Goal: Book appointment/travel/reservation

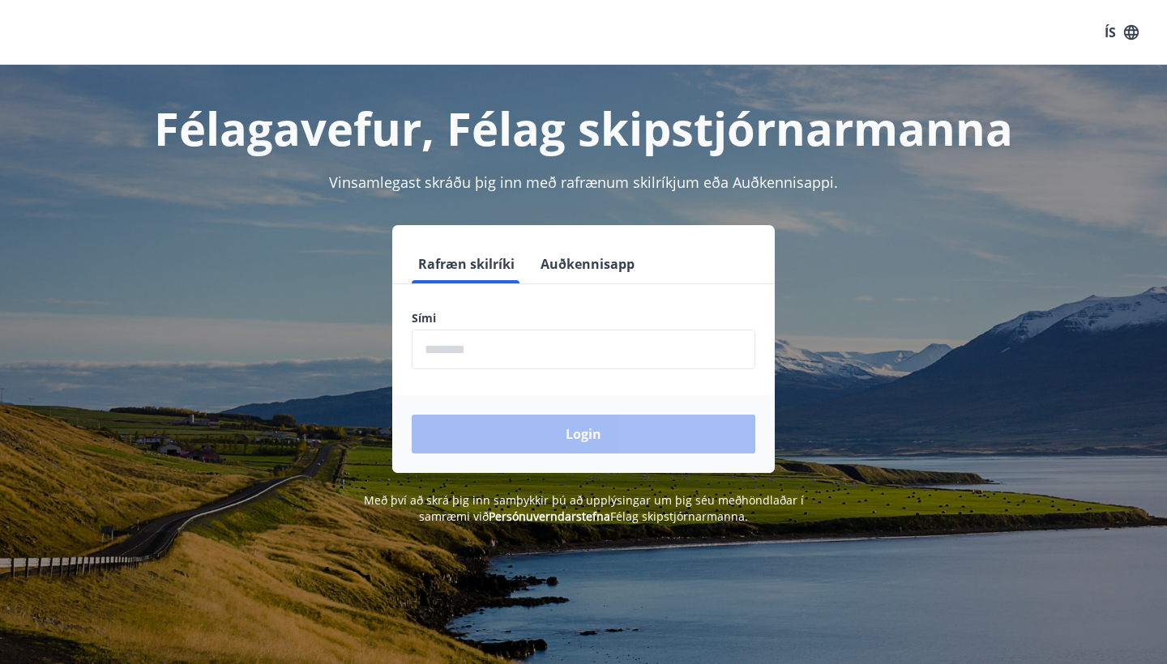
click at [424, 351] on input "phone" at bounding box center [584, 350] width 344 height 40
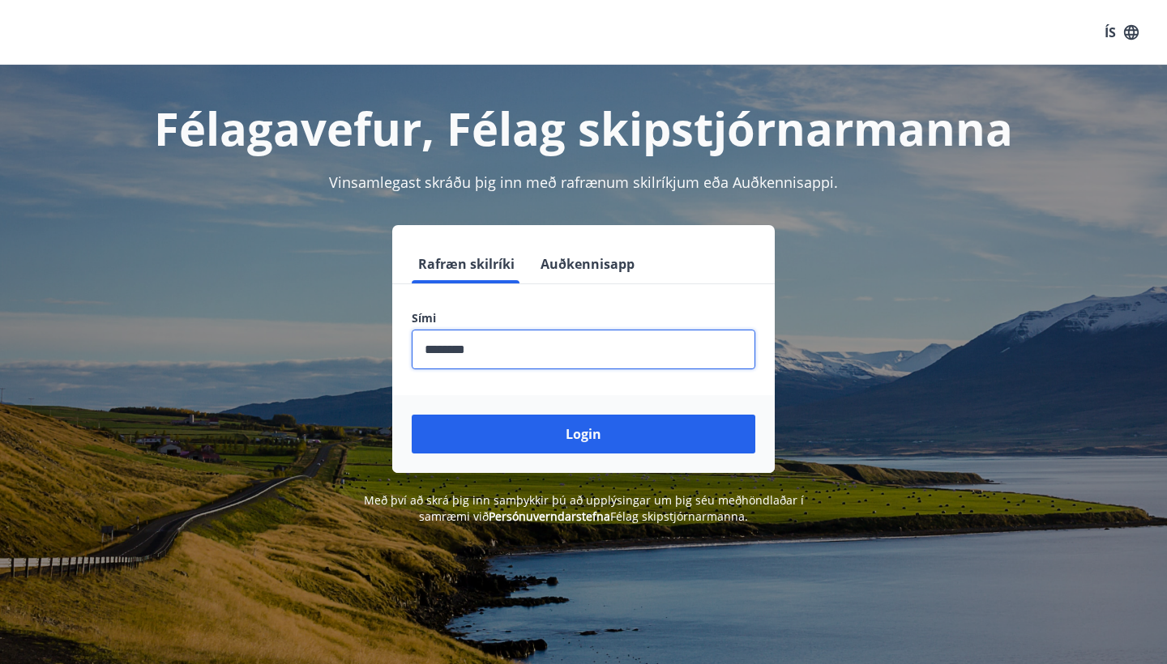
type input "********"
click at [583, 434] on button "Login" at bounding box center [584, 434] width 344 height 39
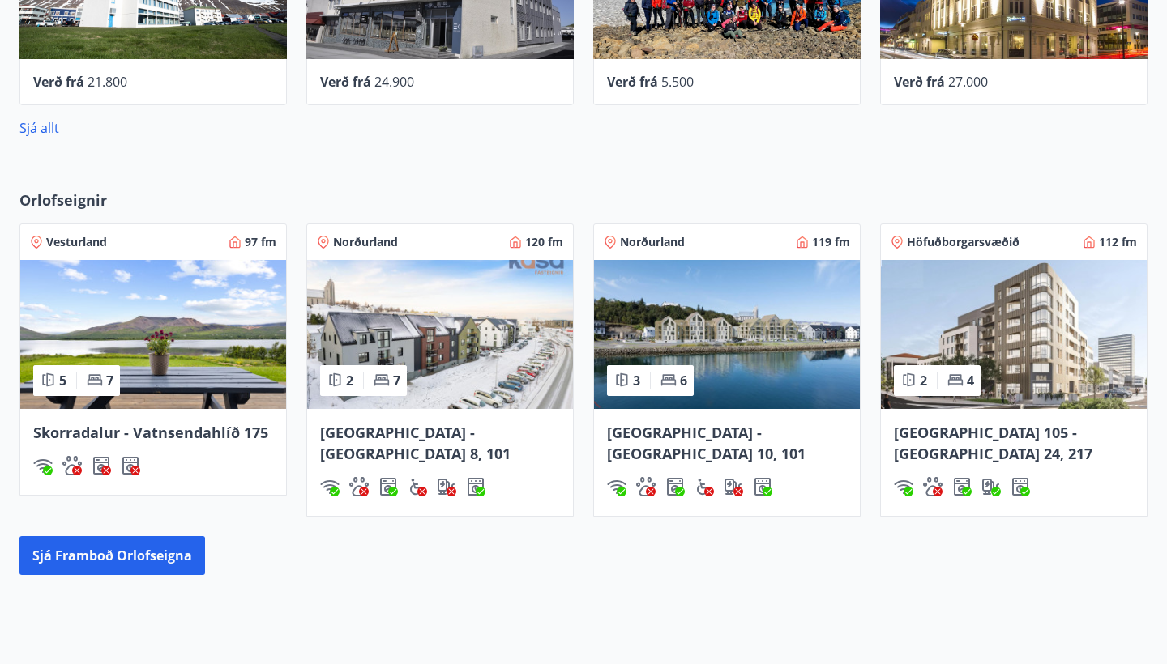
scroll to position [869, 0]
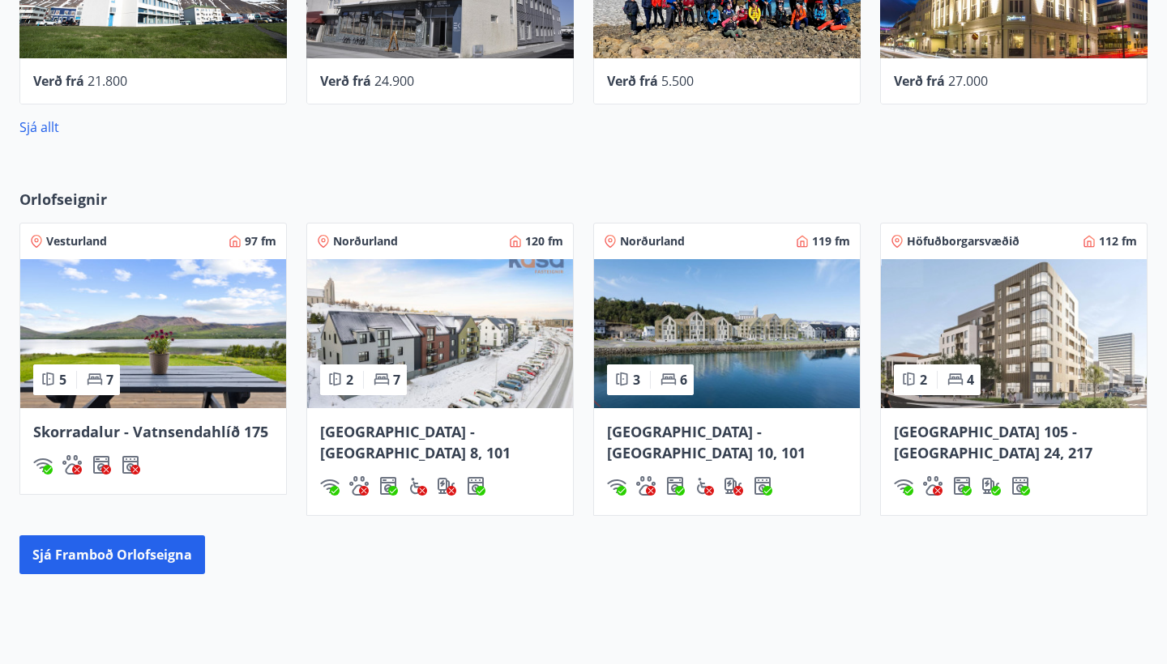
click at [155, 334] on img at bounding box center [153, 333] width 266 height 149
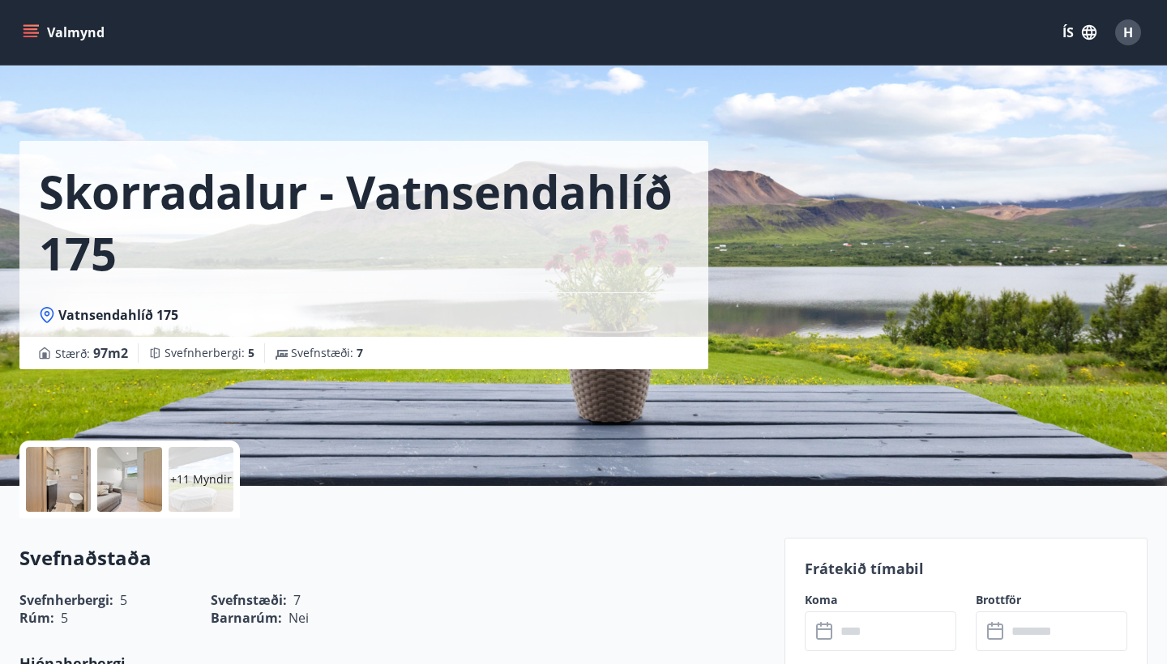
click at [55, 476] on div at bounding box center [58, 479] width 65 height 65
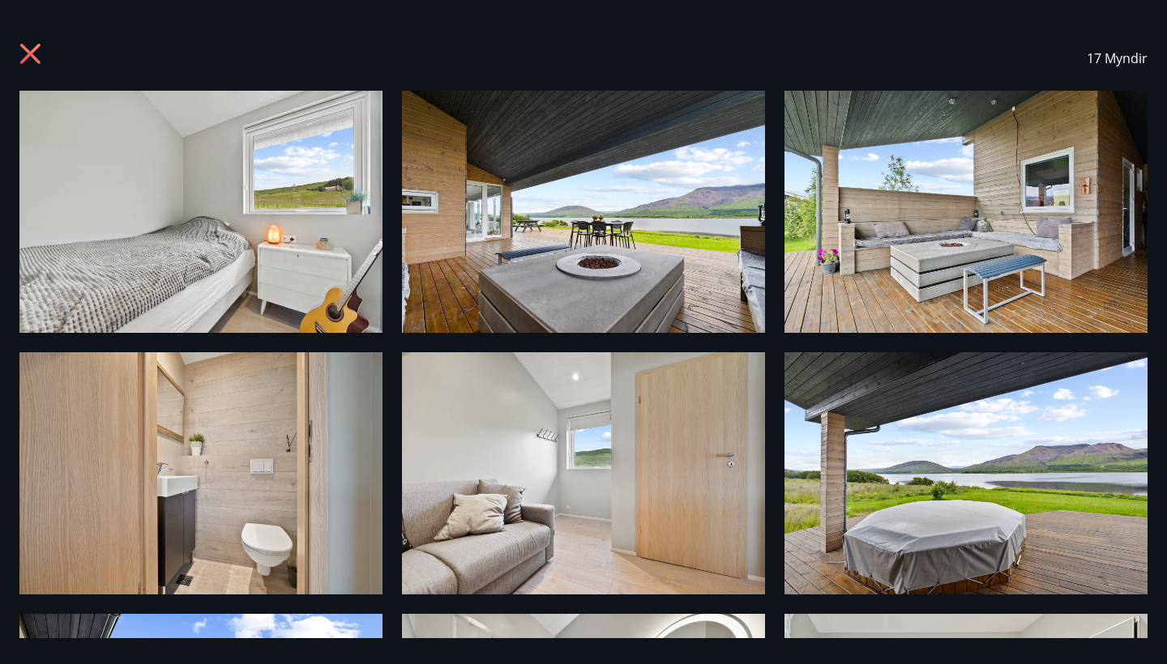
click at [25, 55] on icon at bounding box center [32, 56] width 26 height 26
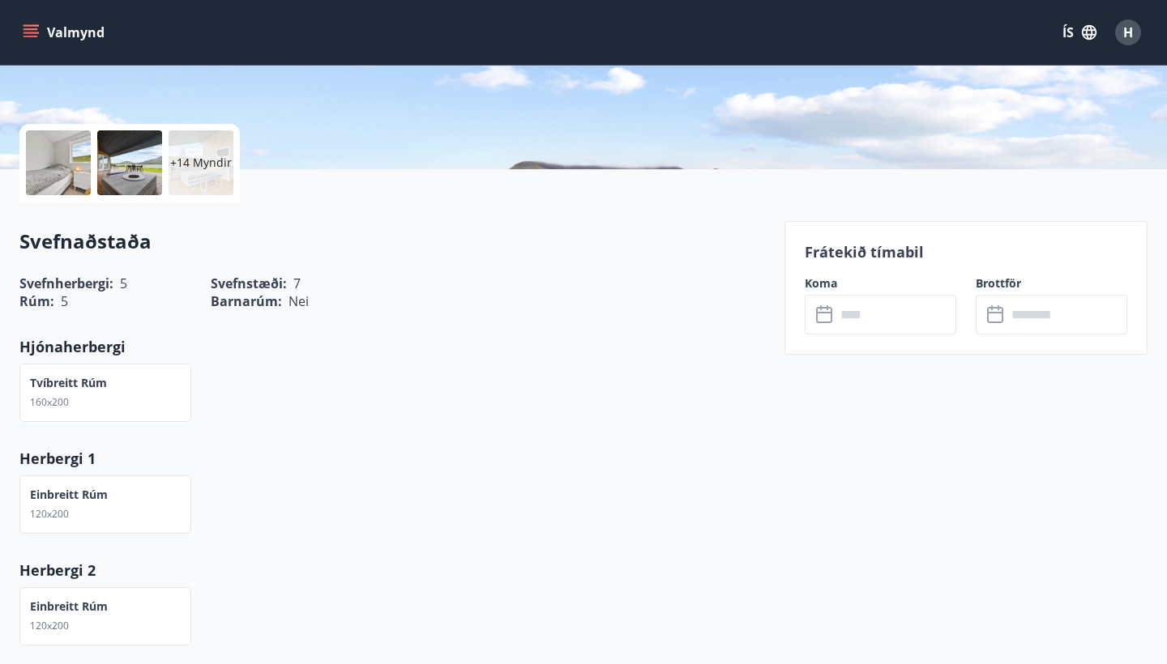
scroll to position [319, 0]
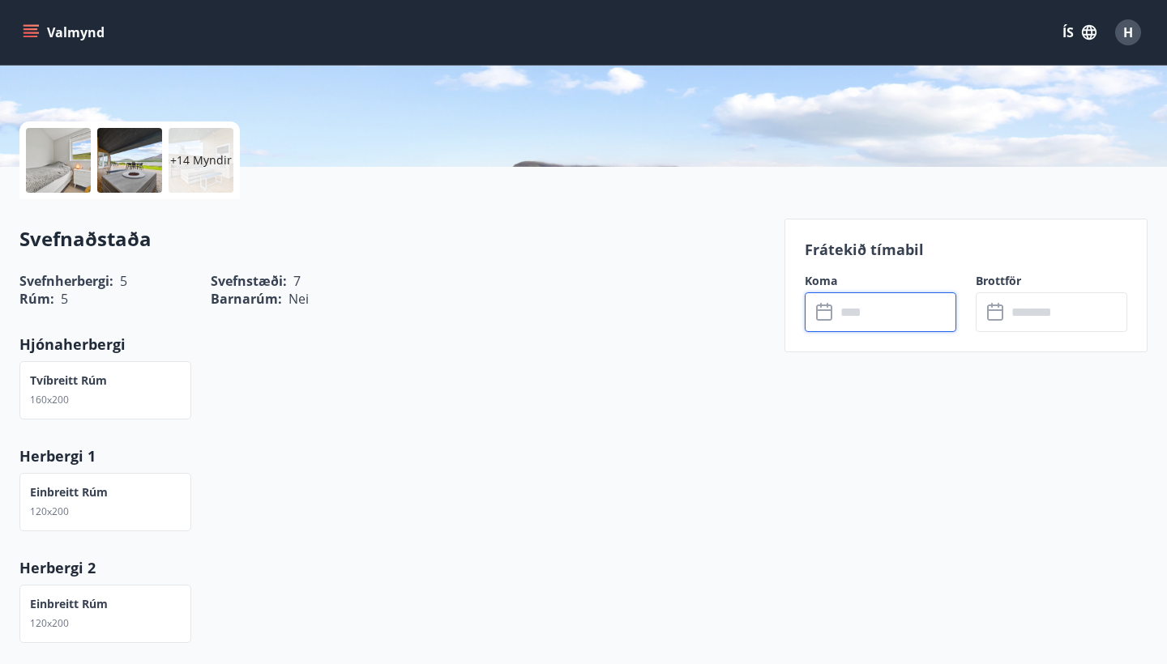
click at [878, 311] on input "text" at bounding box center [895, 313] width 121 height 40
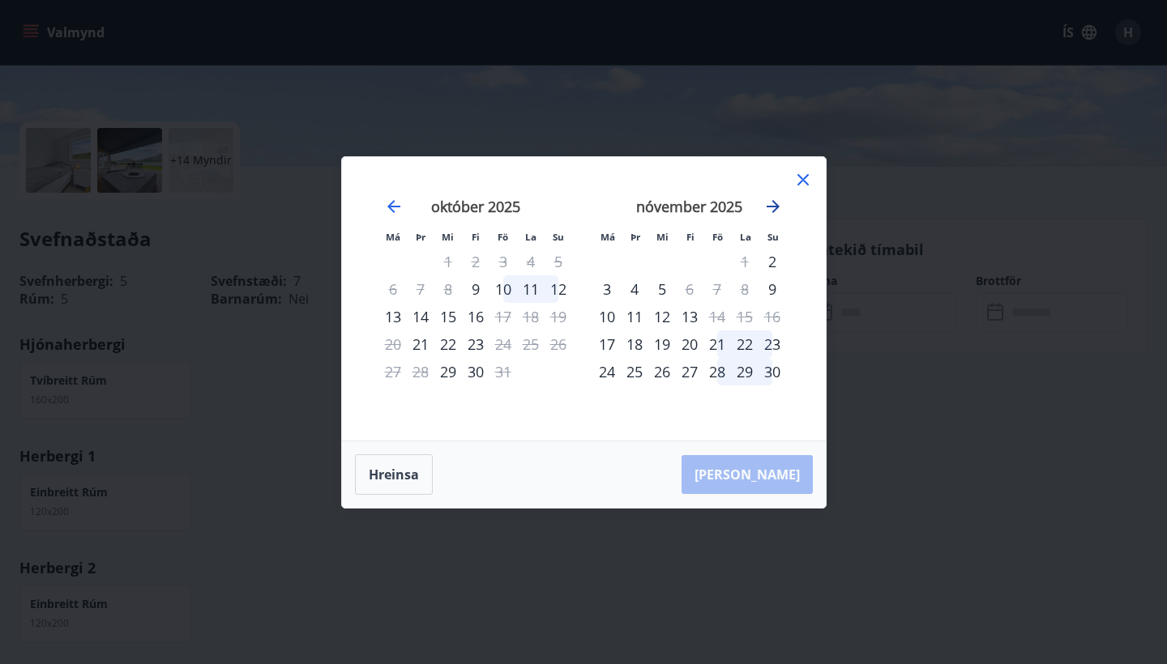
click at [778, 205] on icon "Move forward to switch to the next month." at bounding box center [773, 206] width 13 height 13
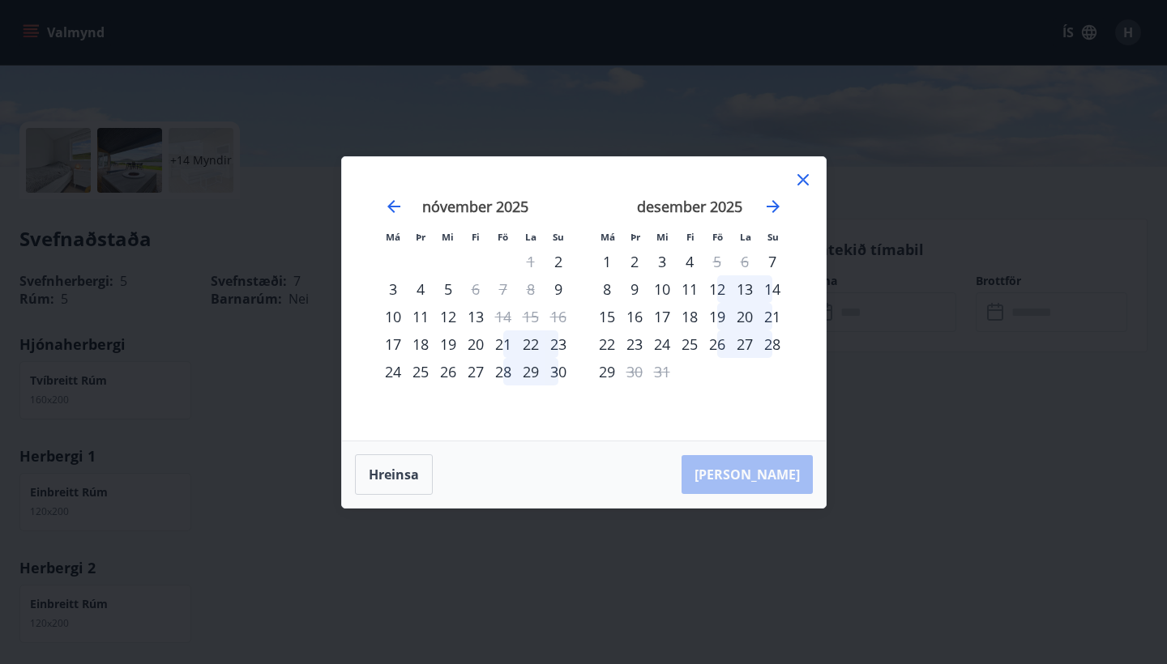
click at [534, 374] on div "29" at bounding box center [531, 372] width 28 height 28
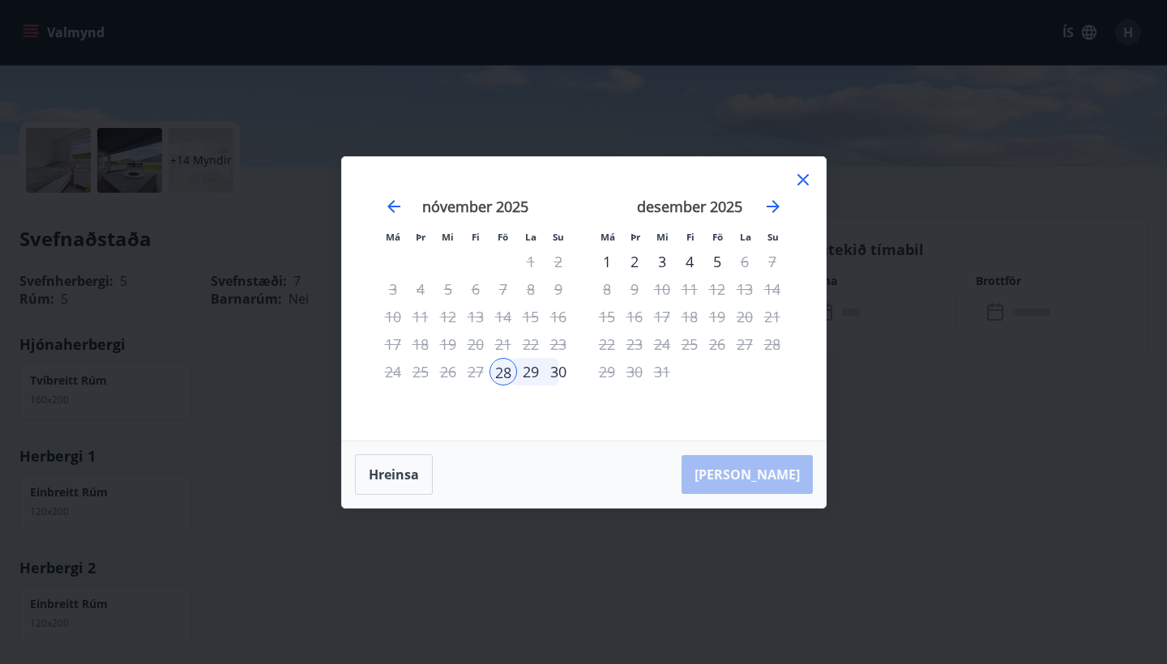
click at [561, 372] on div "30" at bounding box center [559, 372] width 28 height 28
